Goal: Transaction & Acquisition: Obtain resource

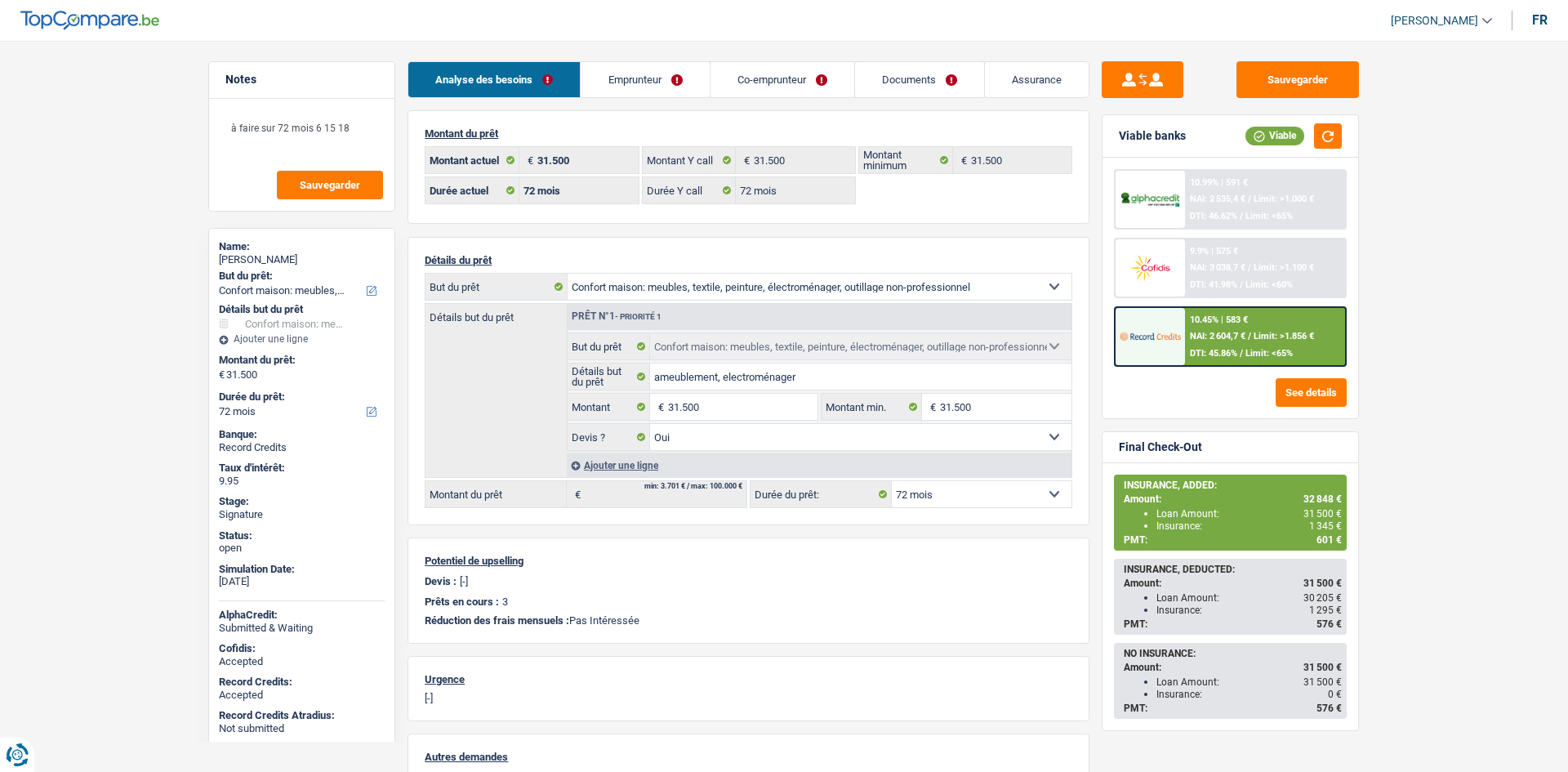
select select "household"
select select "72"
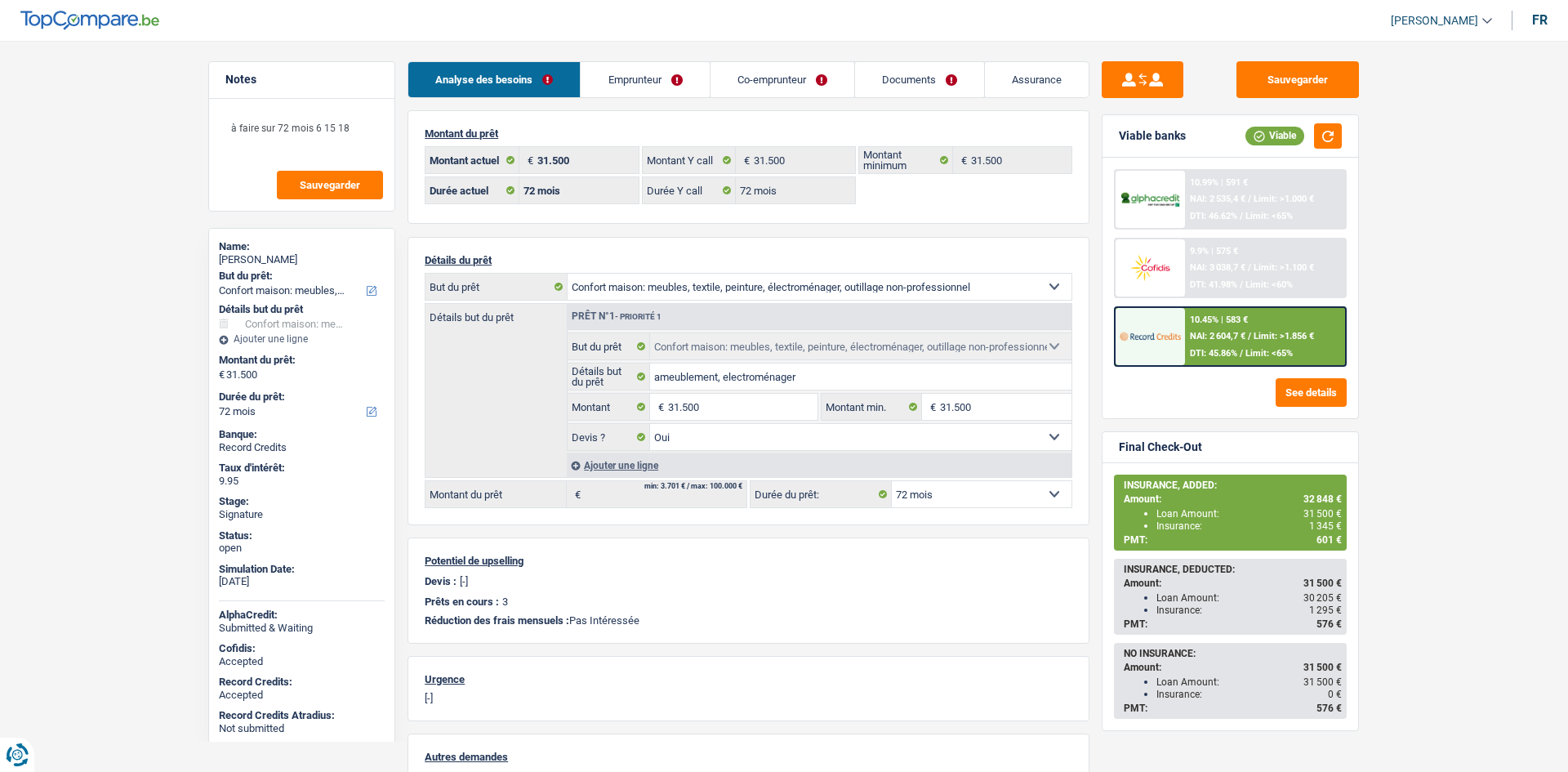
select select "household"
select select "yes"
select select "72"
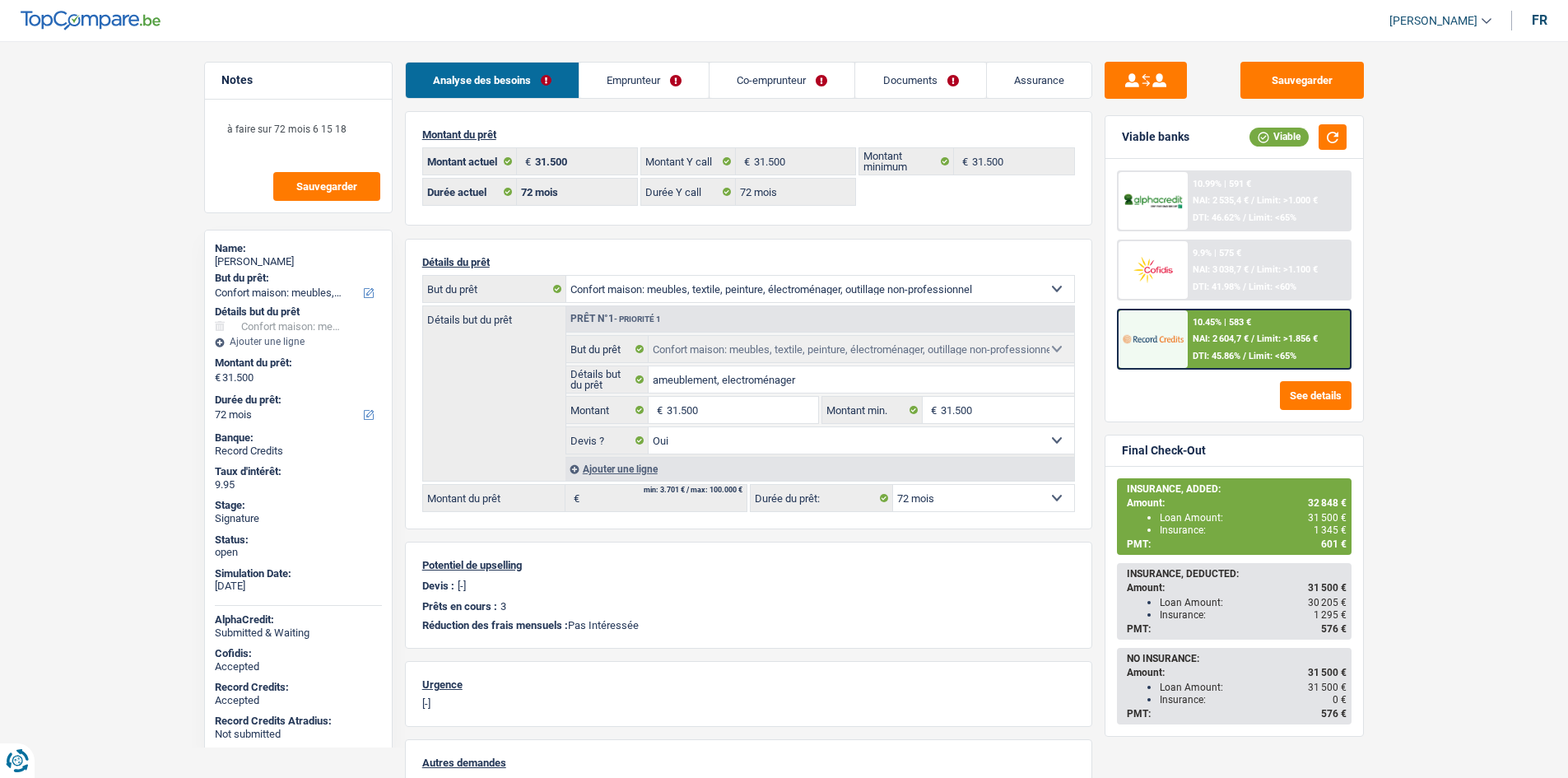
drag, startPoint x: 1347, startPoint y: 138, endPoint x: 1351, endPoint y: 149, distance: 11.7
click at [1346, 138] on div "Viable banks Viable" at bounding box center [1234, 137] width 258 height 43
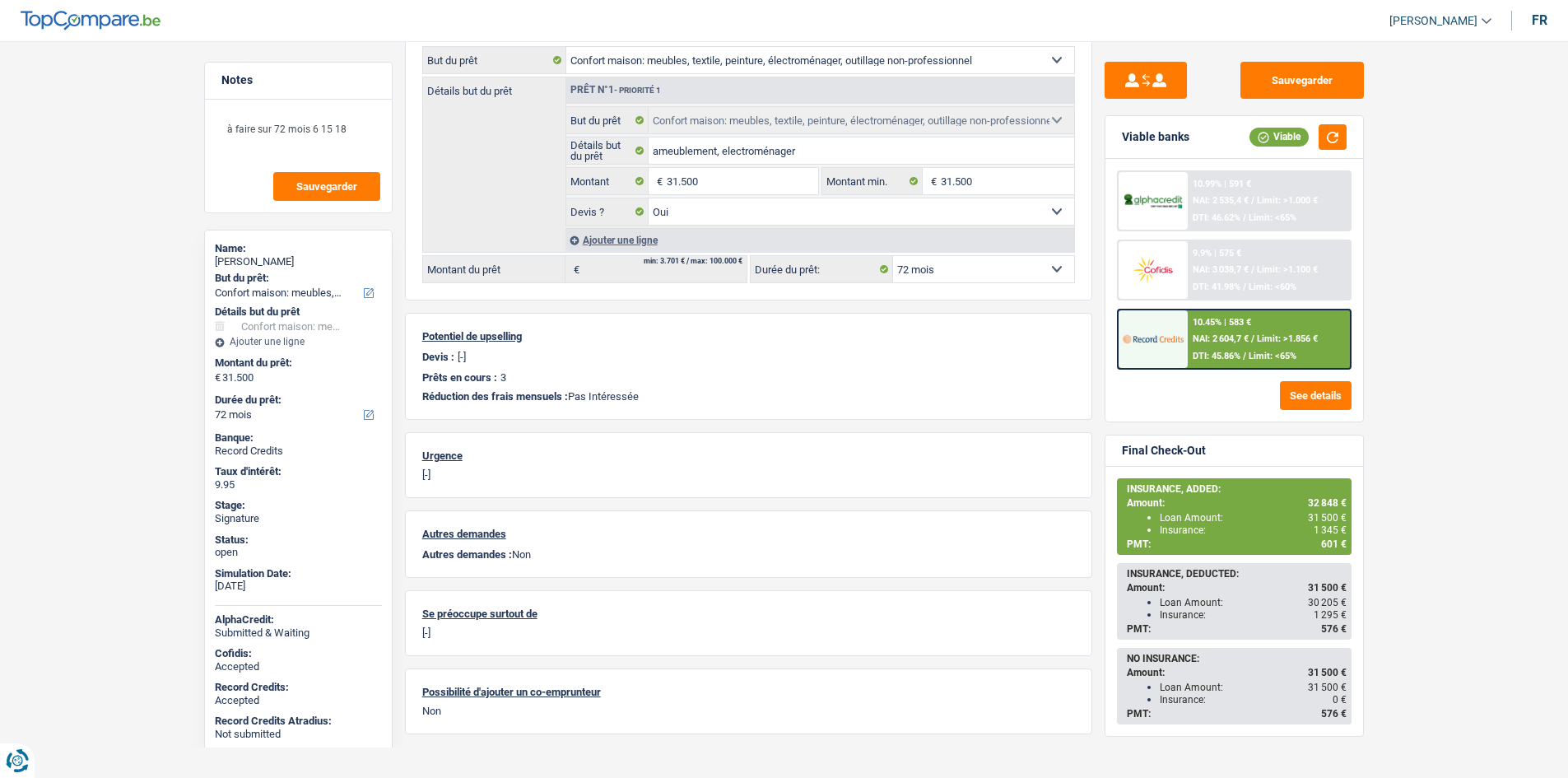
scroll to position [247, 0]
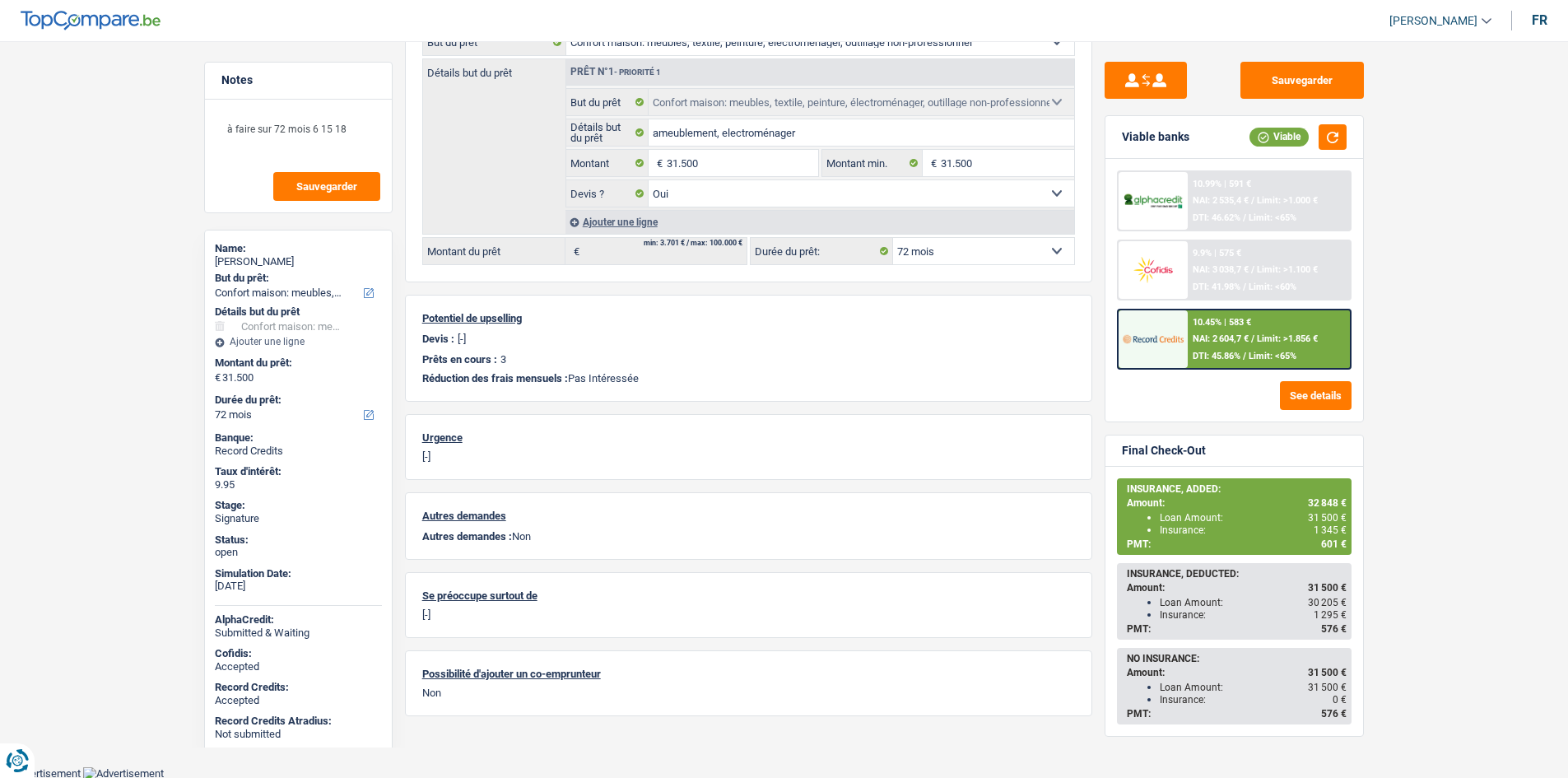
click at [1409, 526] on main "Notes à faire sur 72 mois 6 15 18 Sauvegarder Name: [PERSON_NAME] But du prêt: …" at bounding box center [784, 272] width 1568 height 988
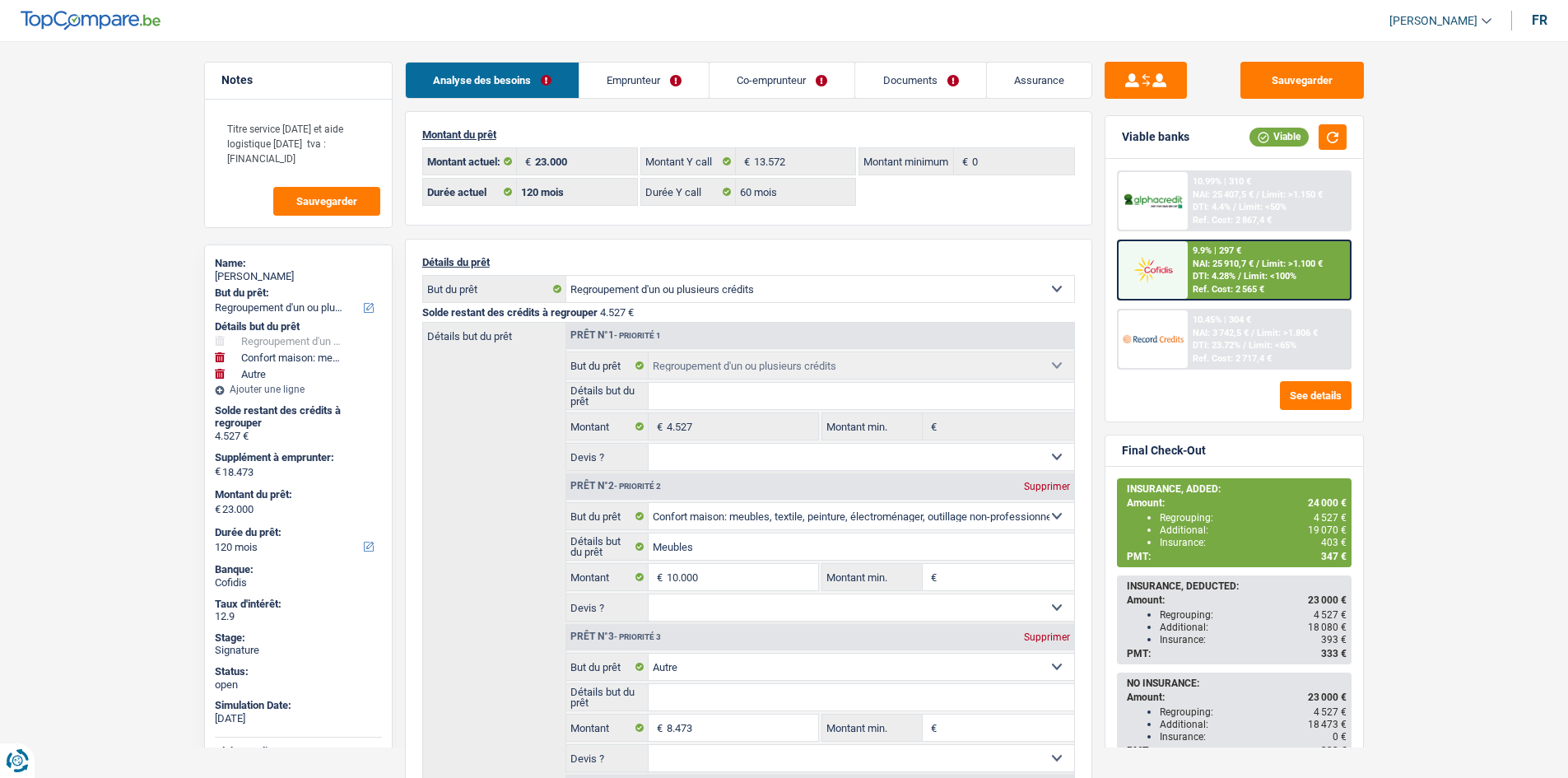
select select "refinancing"
select select "household"
select select "other"
select select "120"
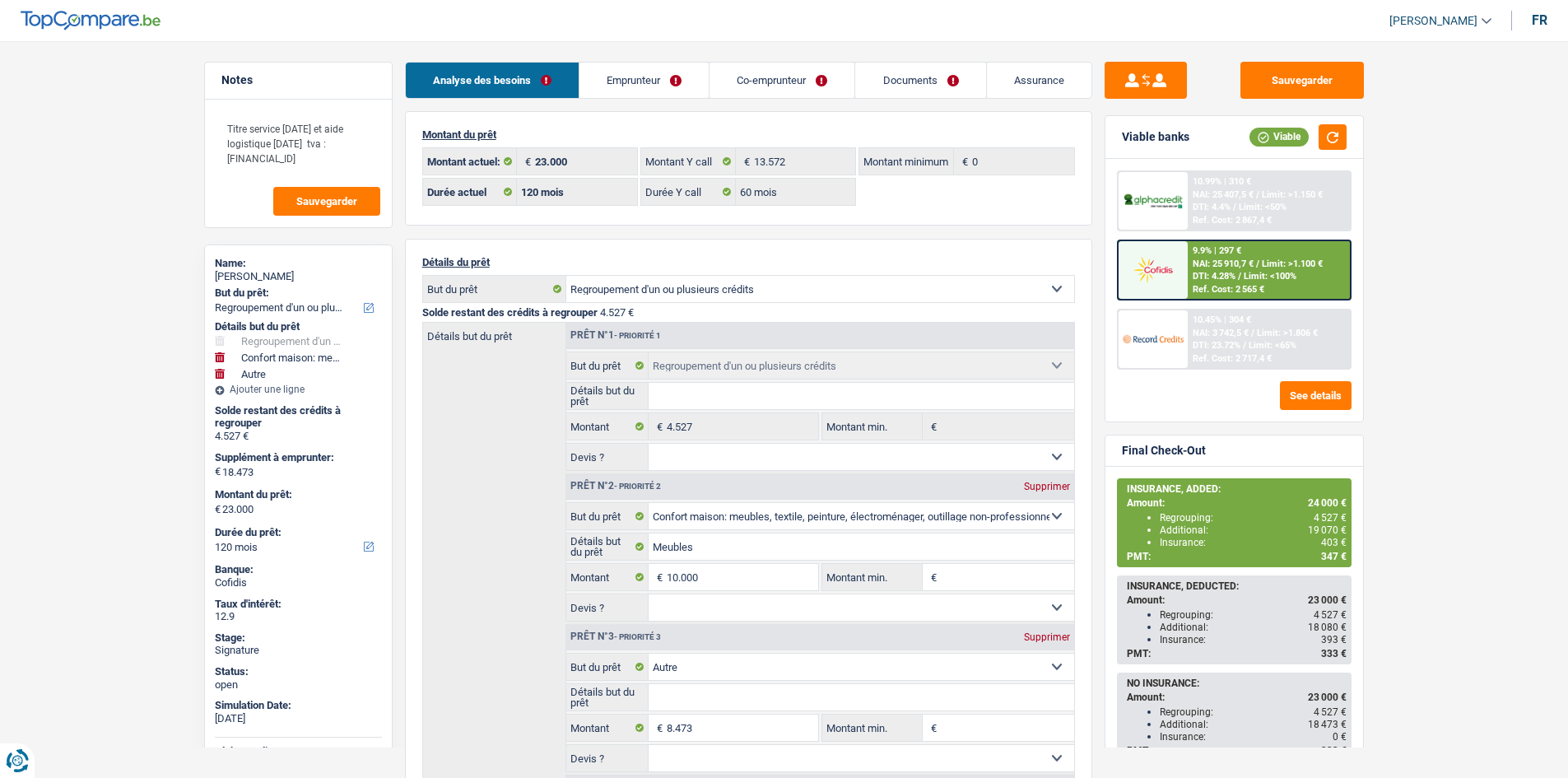
select select "120"
select select "60"
select select "refinancing"
select select "household"
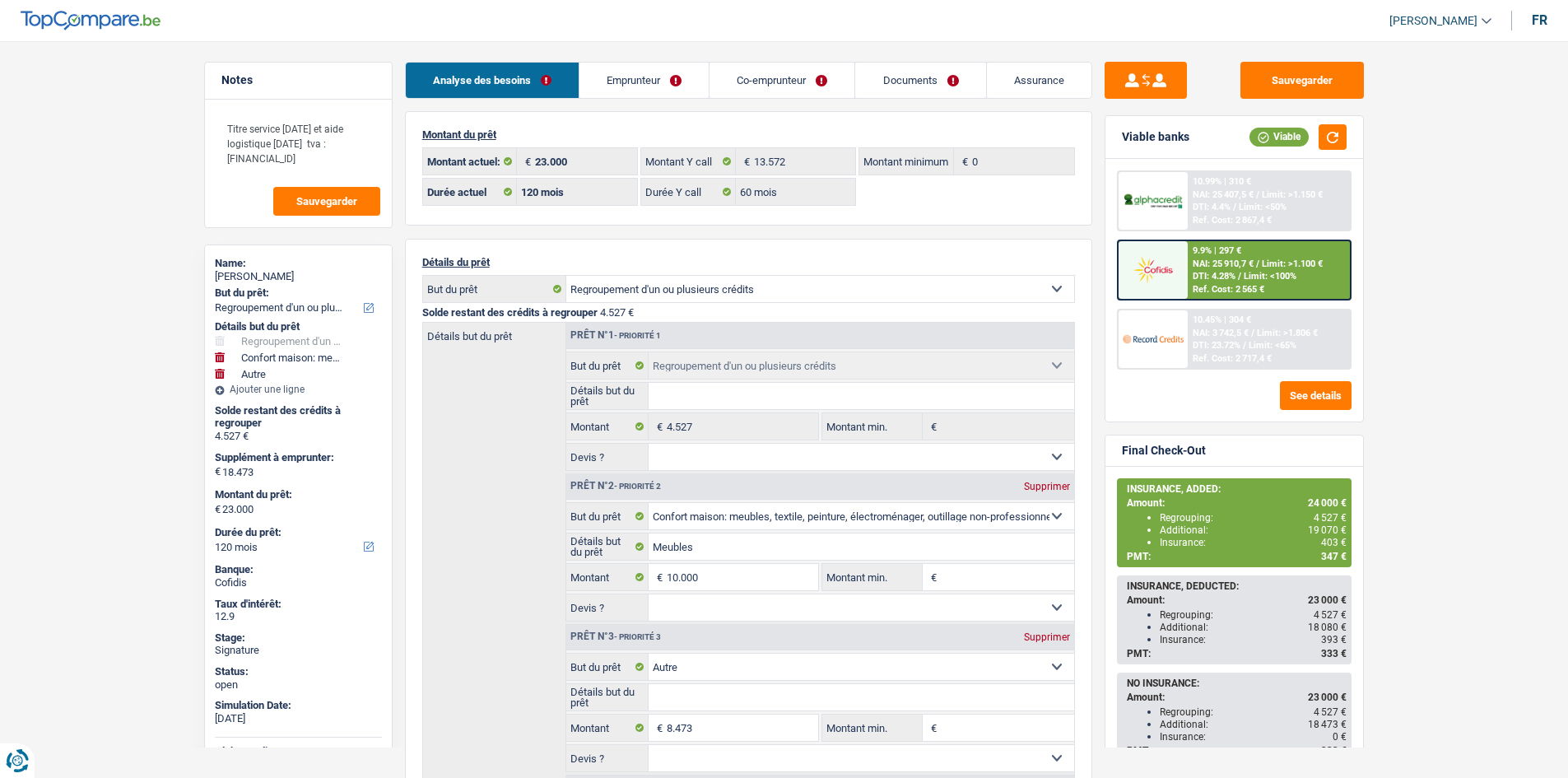
select select "other"
select select "120"
click at [58, 284] on main "Notes Titre service 17/04/2015 et aide logistique 14/01/2025 tva : be1003107286…" at bounding box center [784, 678] width 1568 height 1307
click at [1396, 382] on main "Notes Titre service 17/04/2015 et aide logistique 14/01/2025 tva : be1003107286…" at bounding box center [784, 678] width 1568 height 1307
click at [107, 258] on main "Notes Titre service 17/04/2015 et aide logistique 14/01/2025 tva : be1003107286…" at bounding box center [784, 678] width 1568 height 1307
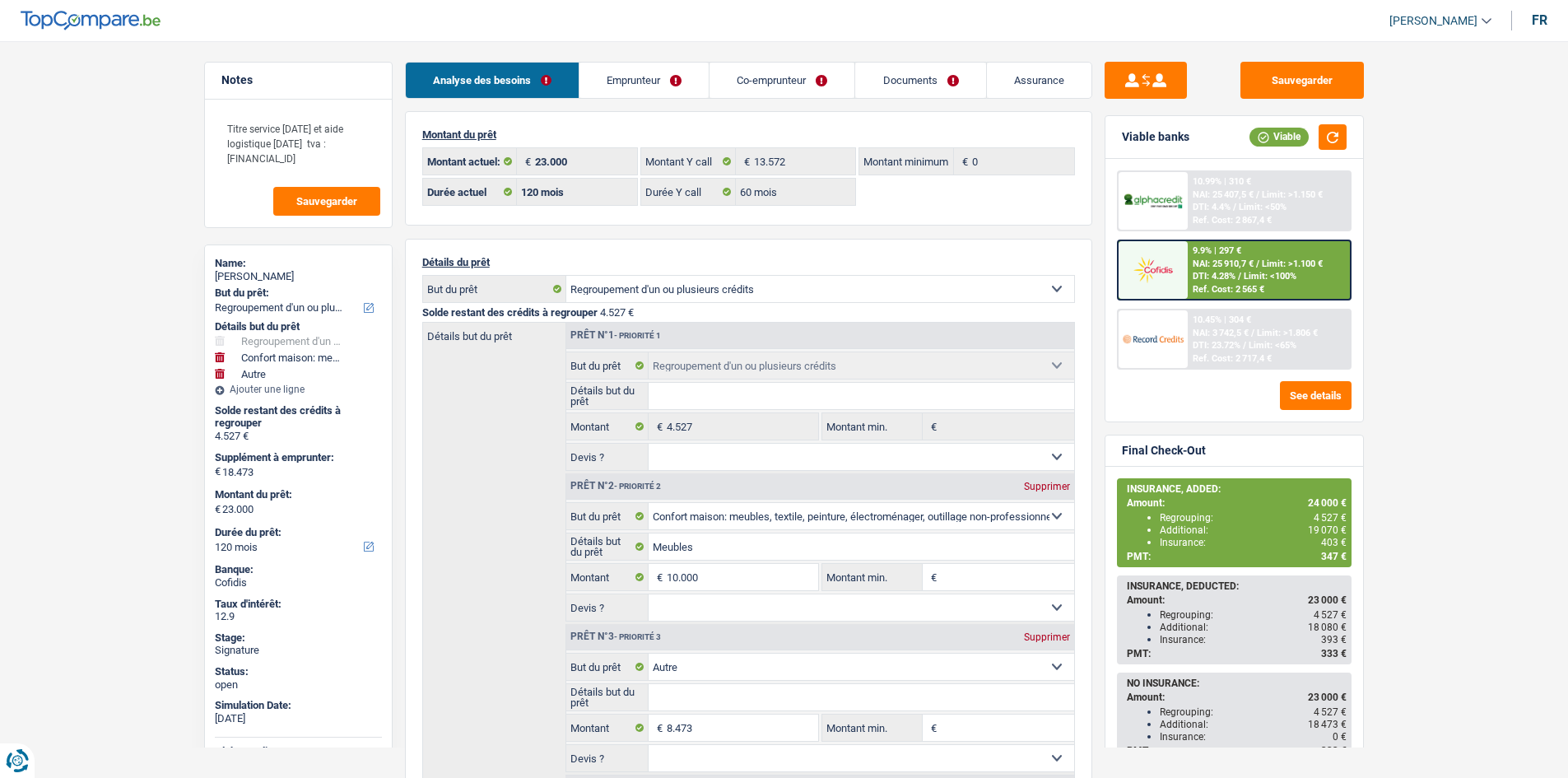
click at [649, 73] on link "Emprunteur" at bounding box center [645, 80] width 129 height 35
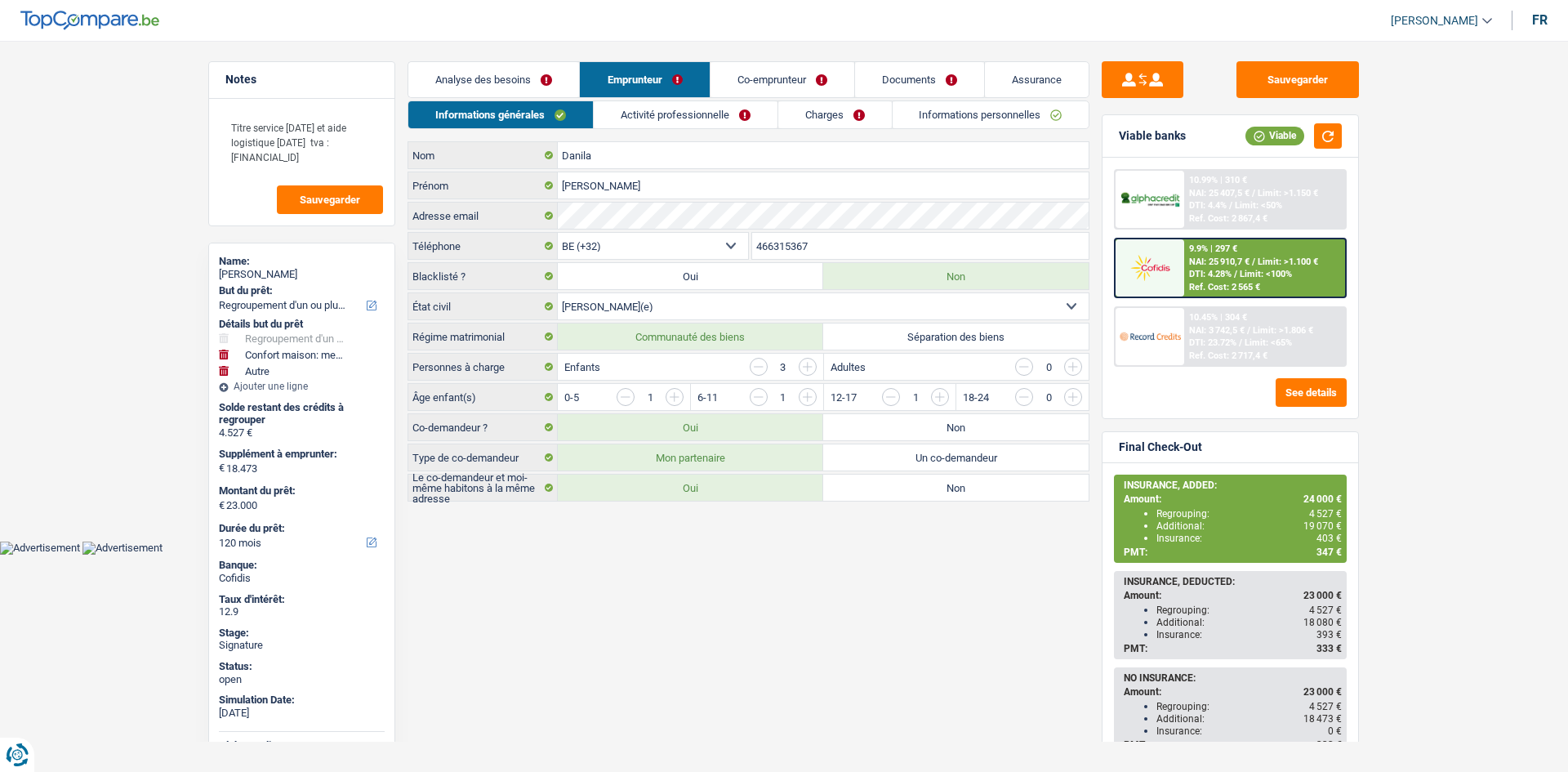
click at [848, 117] on link "Charges" at bounding box center [835, 114] width 113 height 27
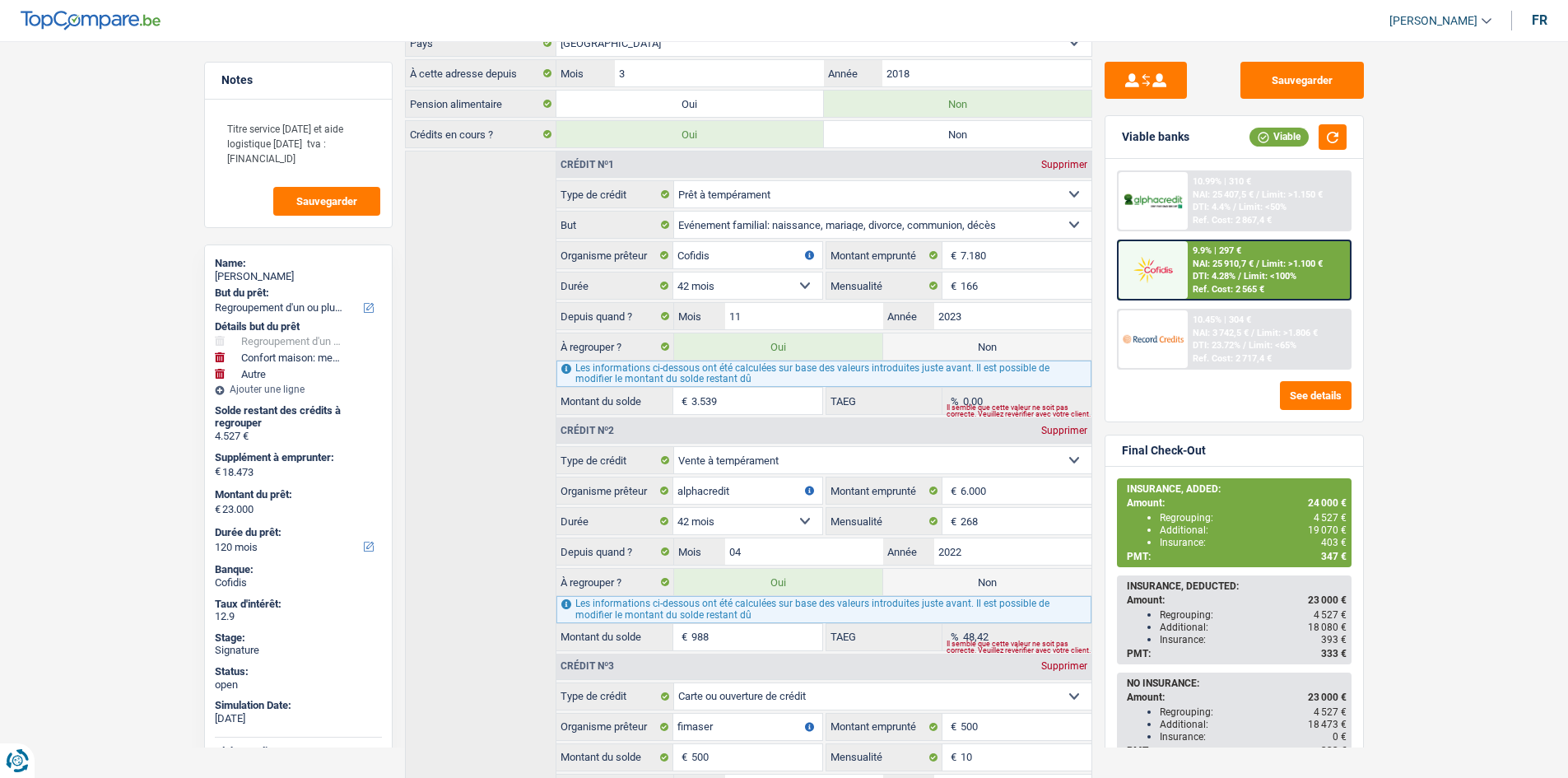
scroll to position [257, 0]
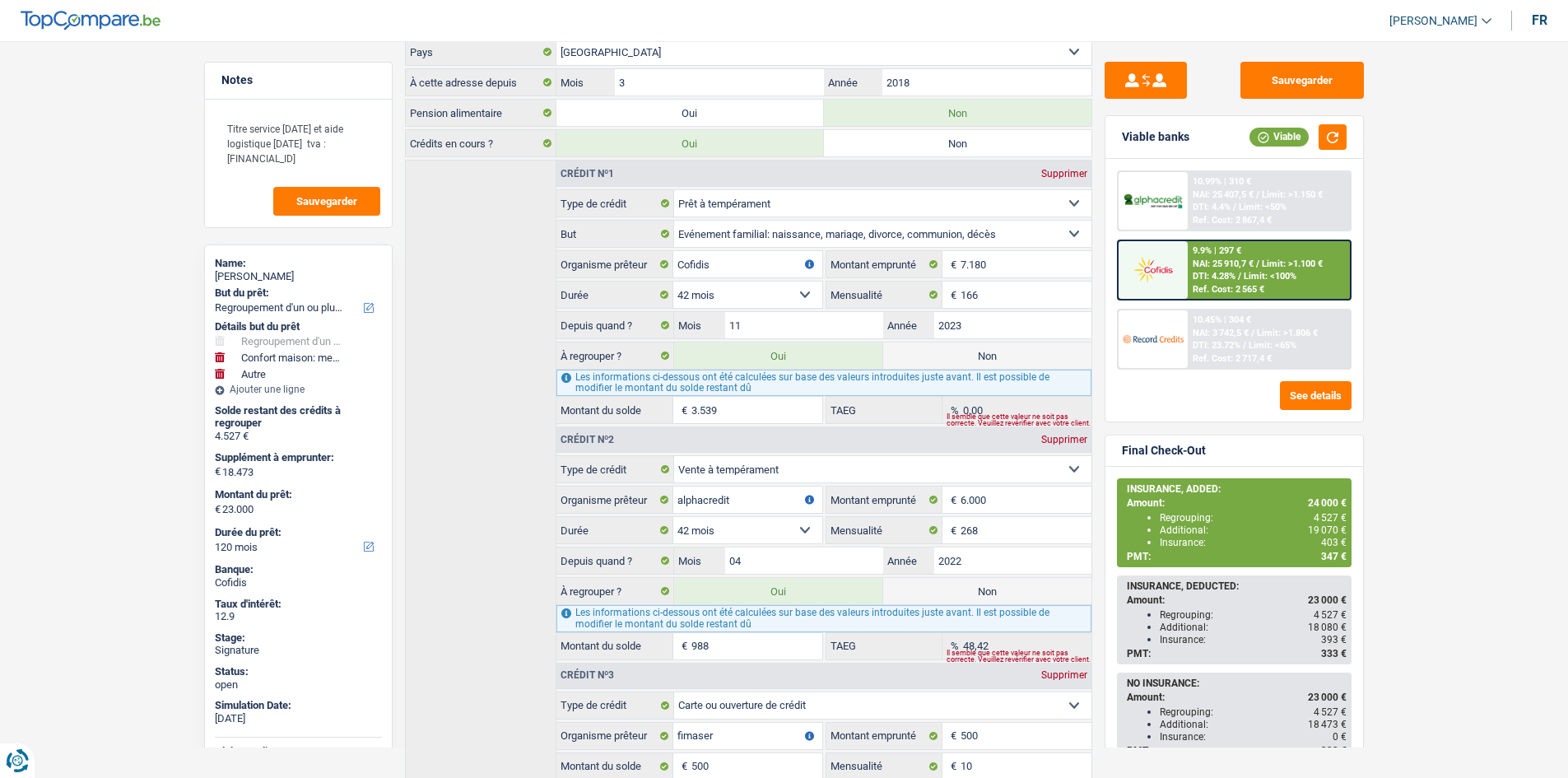
click at [497, 217] on div "Crédit nº1 Supprimer Carte ou ouverture de crédit Prêt hypothécaire Vente à tem…" at bounding box center [748, 608] width 687 height 896
drag, startPoint x: 497, startPoint y: 217, endPoint x: 479, endPoint y: 218, distance: 18.0
click at [479, 218] on div "Crédit nº1 Supprimer Carte ou ouverture de crédit Prêt hypothécaire Vente à tem…" at bounding box center [748, 608] width 687 height 896
